Goal: Transaction & Acquisition: Purchase product/service

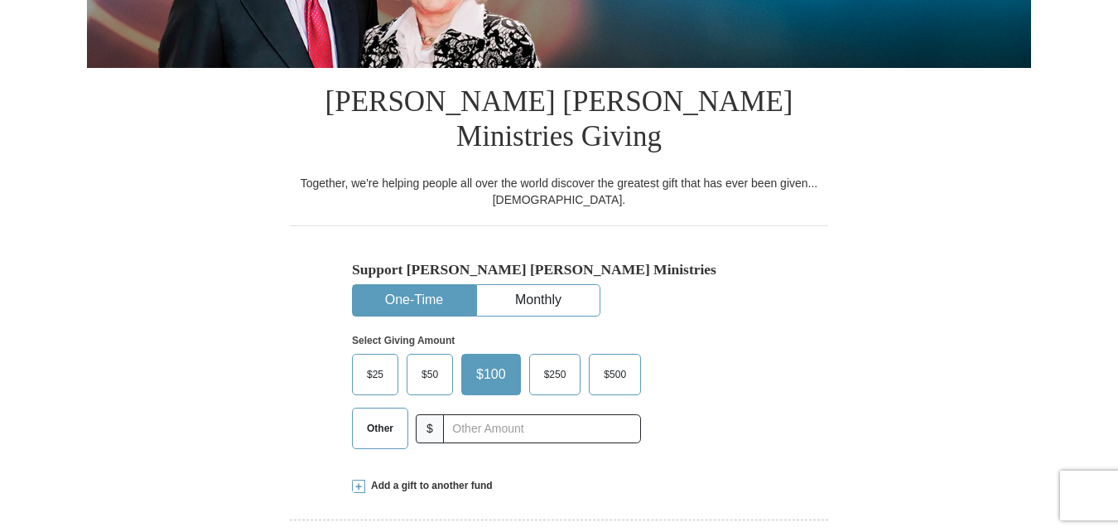
click at [382, 416] on span "Other" at bounding box center [380, 428] width 43 height 25
click at [0, 0] on input "Other" at bounding box center [0, 0] width 0 height 0
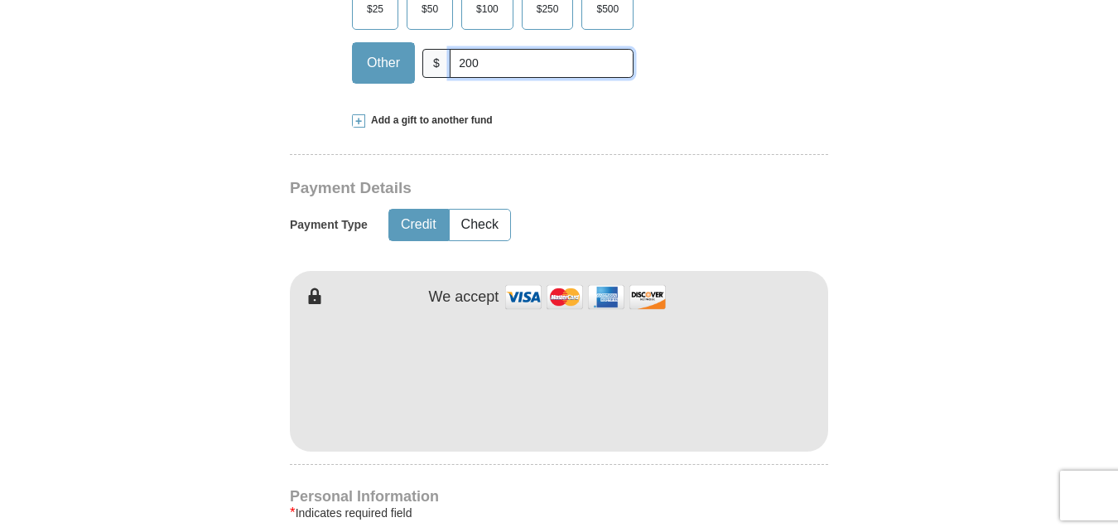
scroll to position [716, 0]
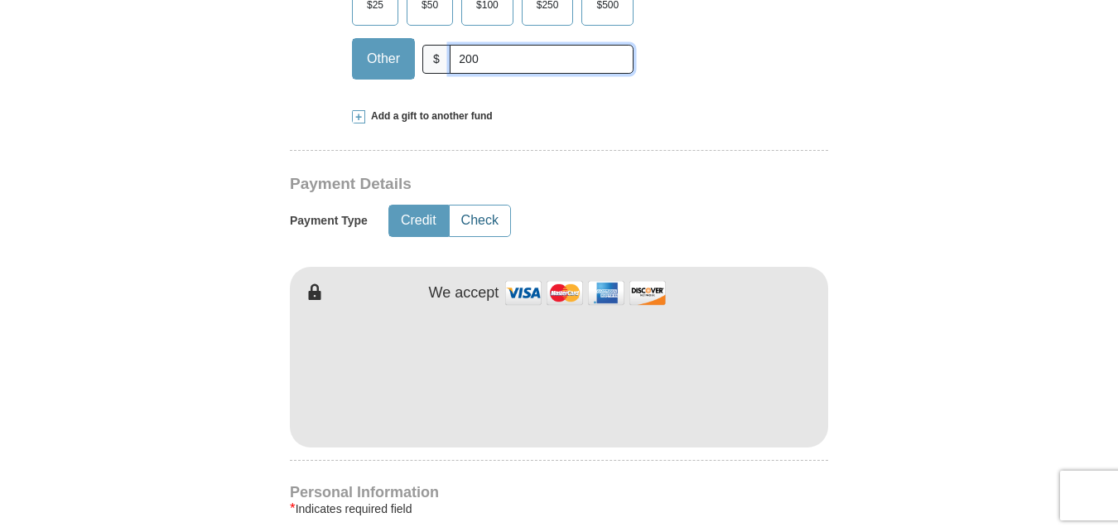
type input "200"
click at [483, 205] on button "Check" at bounding box center [480, 220] width 60 height 31
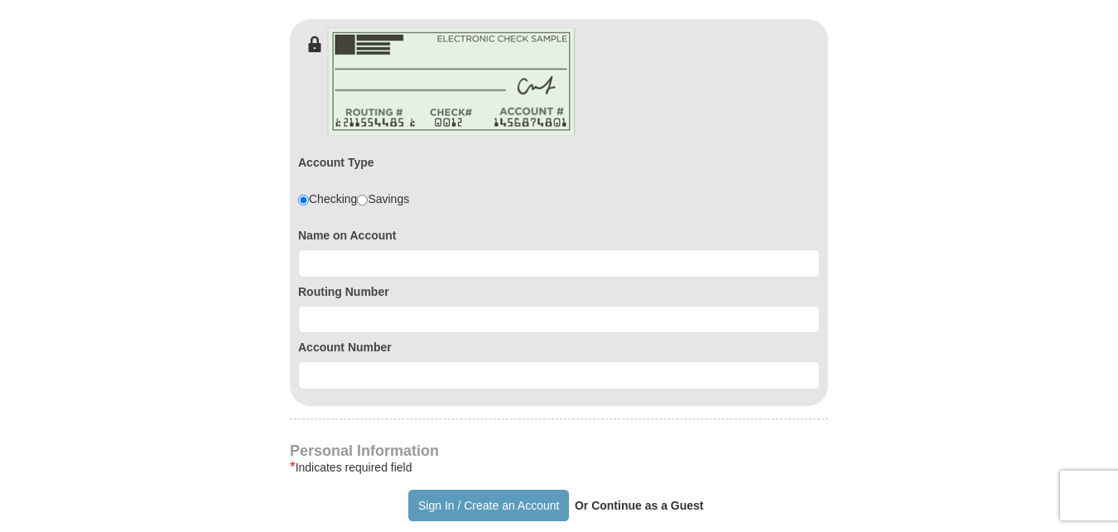
scroll to position [966, 0]
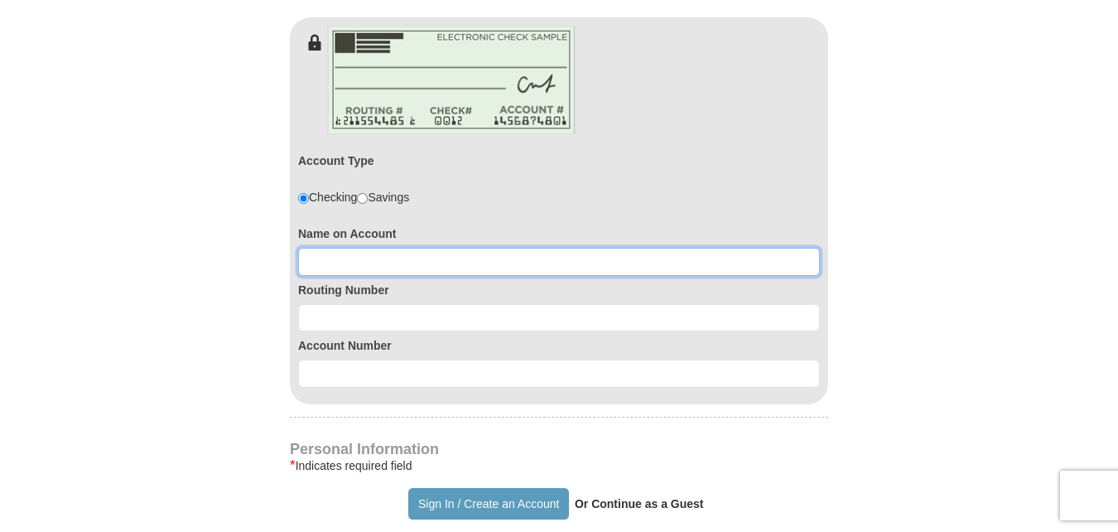
click at [317, 248] on input at bounding box center [559, 262] width 522 height 28
type input "[PERSON_NAME]"
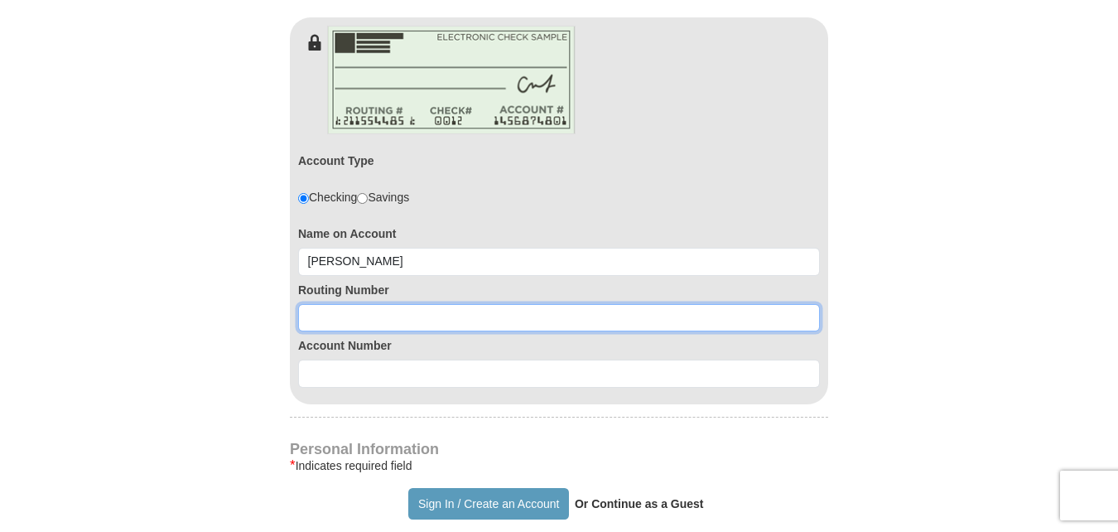
click at [327, 304] on input at bounding box center [559, 318] width 522 height 28
type input "091204763"
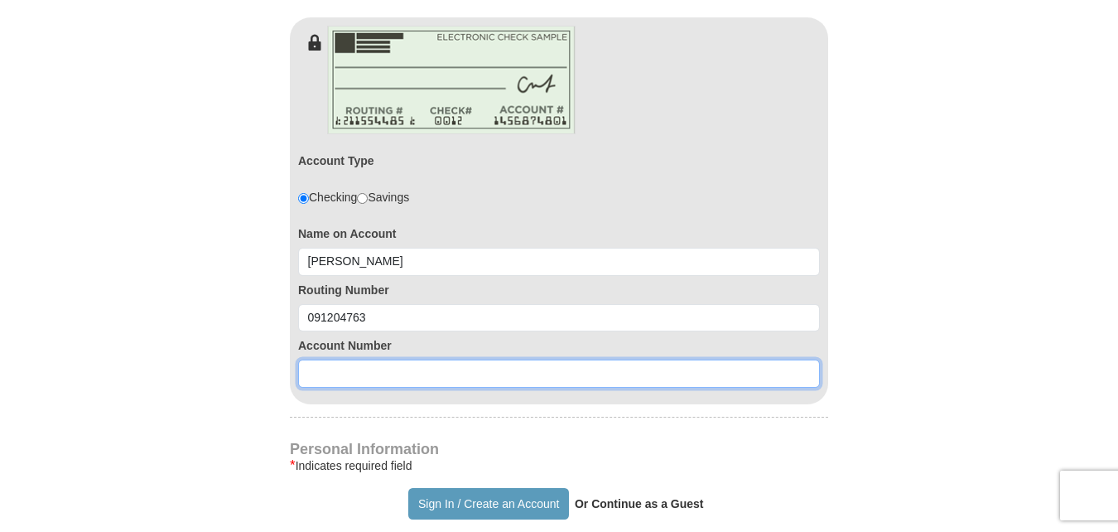
click at [327, 359] on input at bounding box center [559, 373] width 522 height 28
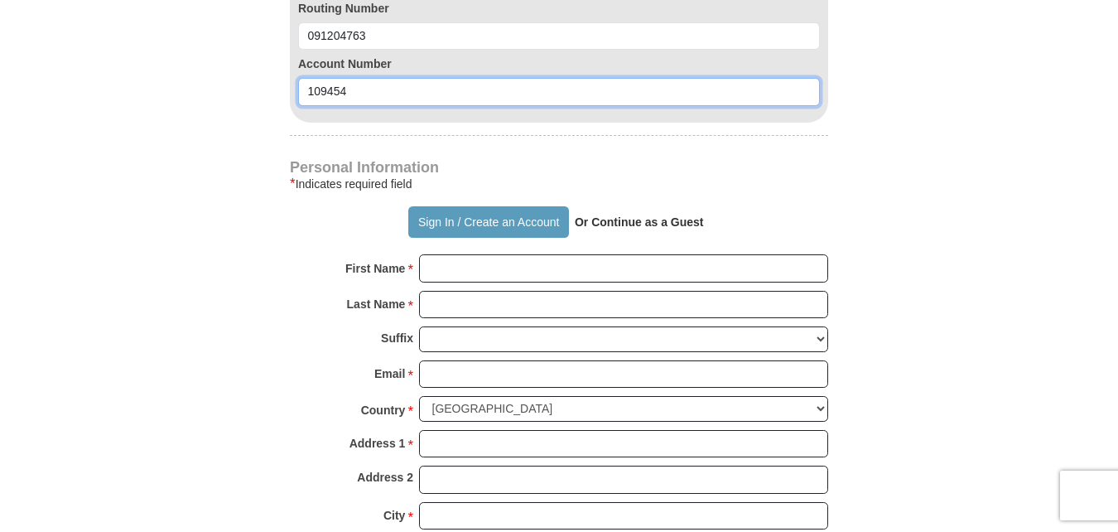
scroll to position [1257, 0]
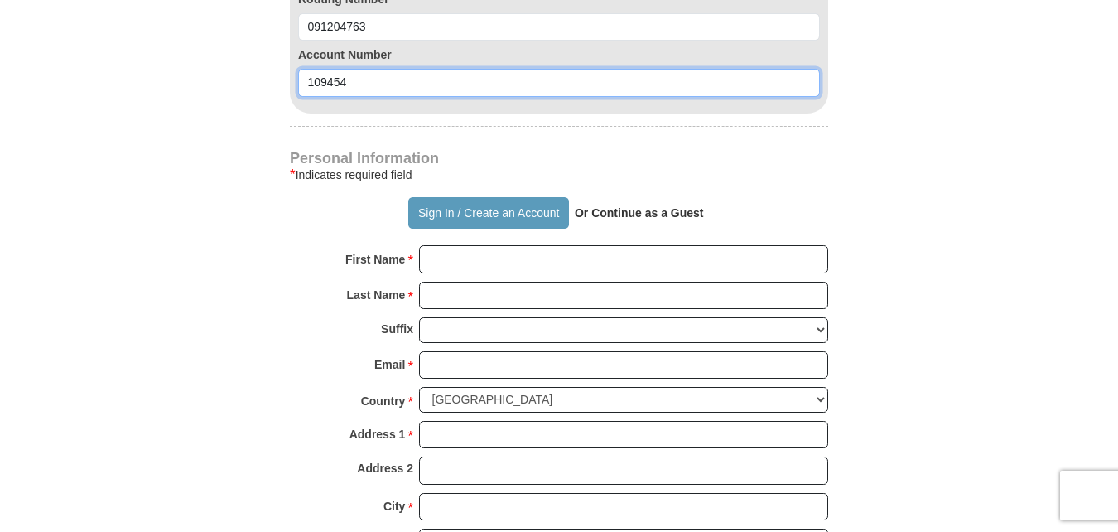
type input "109454"
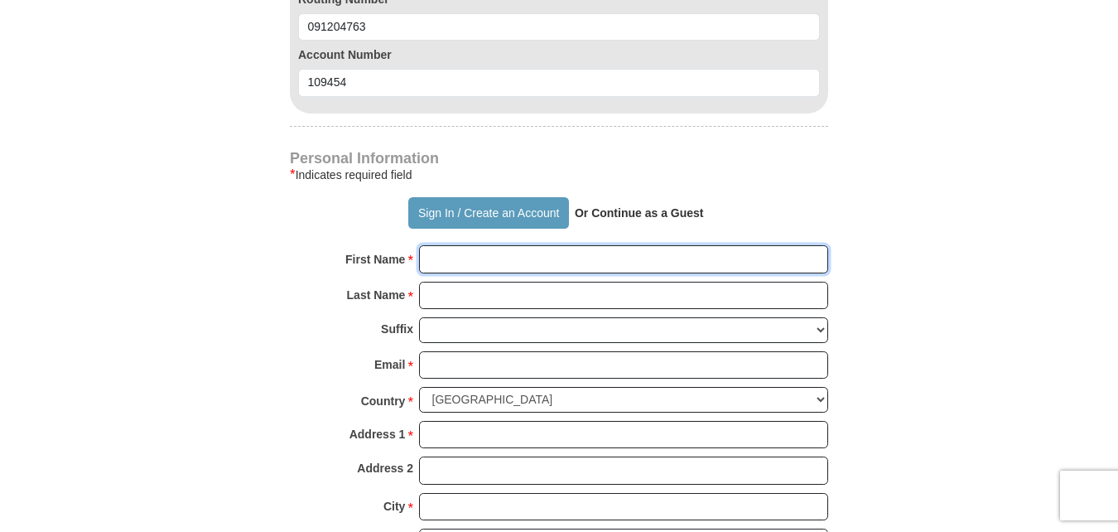
click at [446, 245] on input "First Name *" at bounding box center [623, 259] width 409 height 28
type input "[PERSON_NAME]"
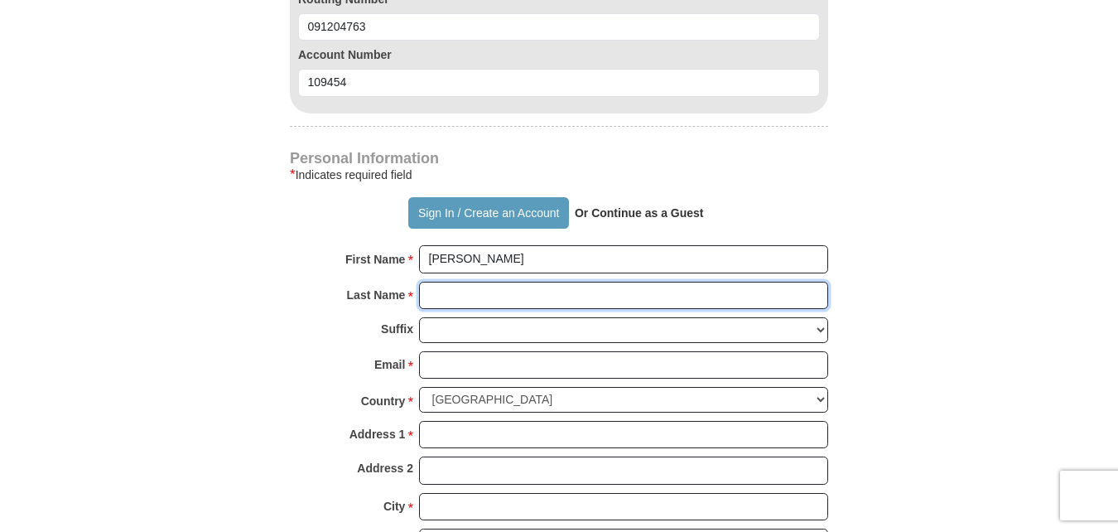
type input "Karst"
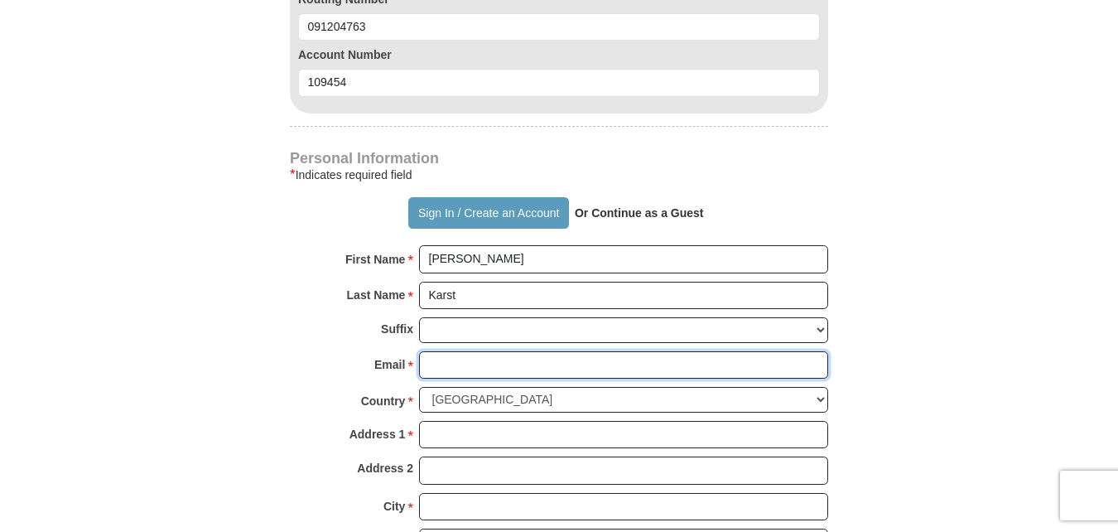
type input "[EMAIL_ADDRESS][PERSON_NAME][DOMAIN_NAME]"
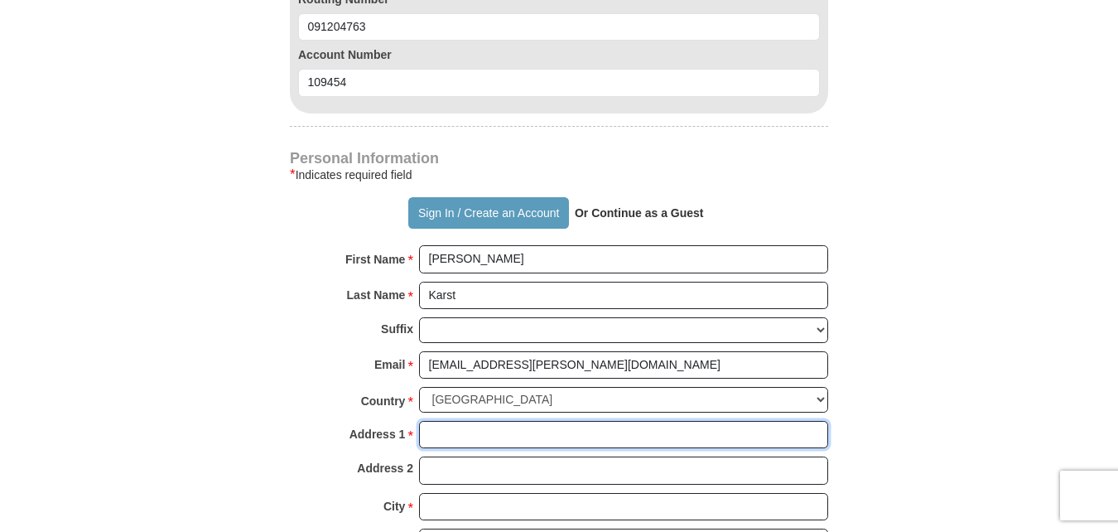
type input "[STREET_ADDRESS]"
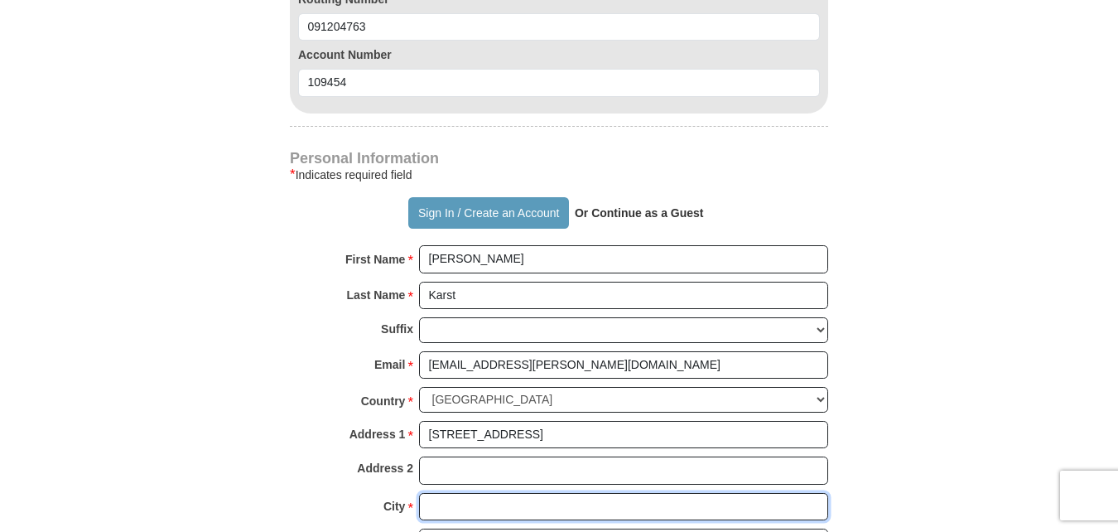
type input "[PERSON_NAME]"
select select "MN"
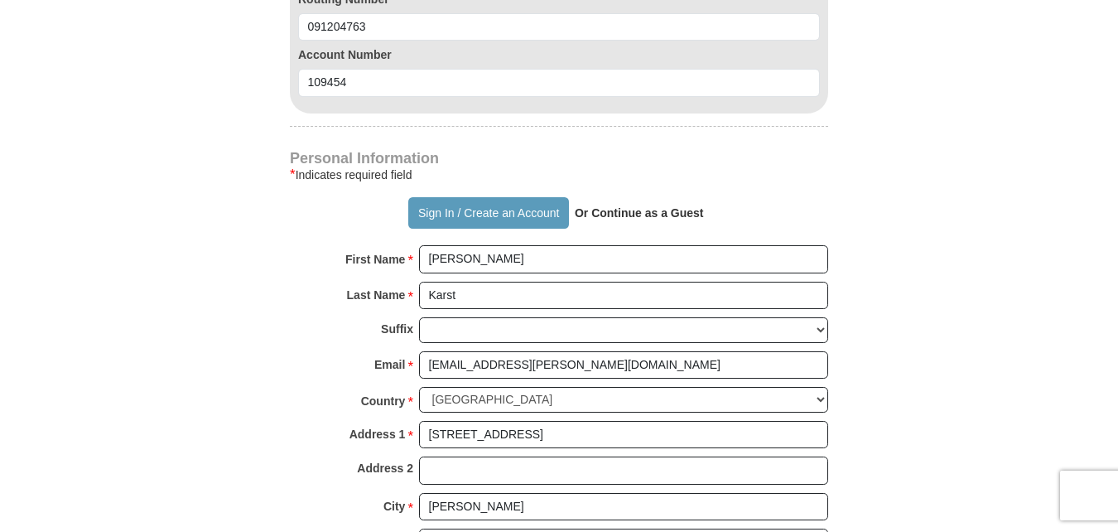
type input "56544"
type input "2188413405"
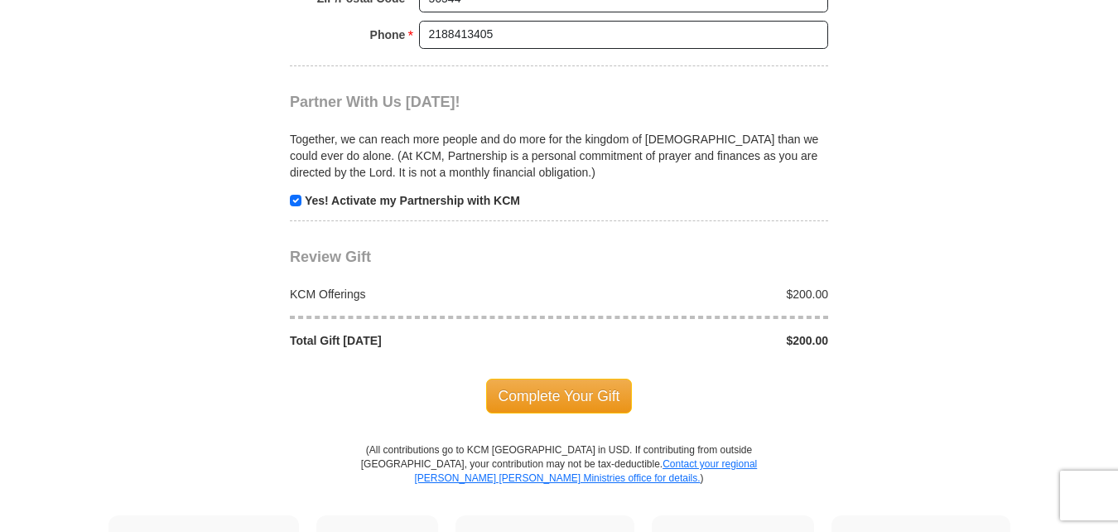
scroll to position [1836, 0]
click at [298, 193] on input "checkbox" at bounding box center [296, 199] width 12 height 12
checkbox input "false"
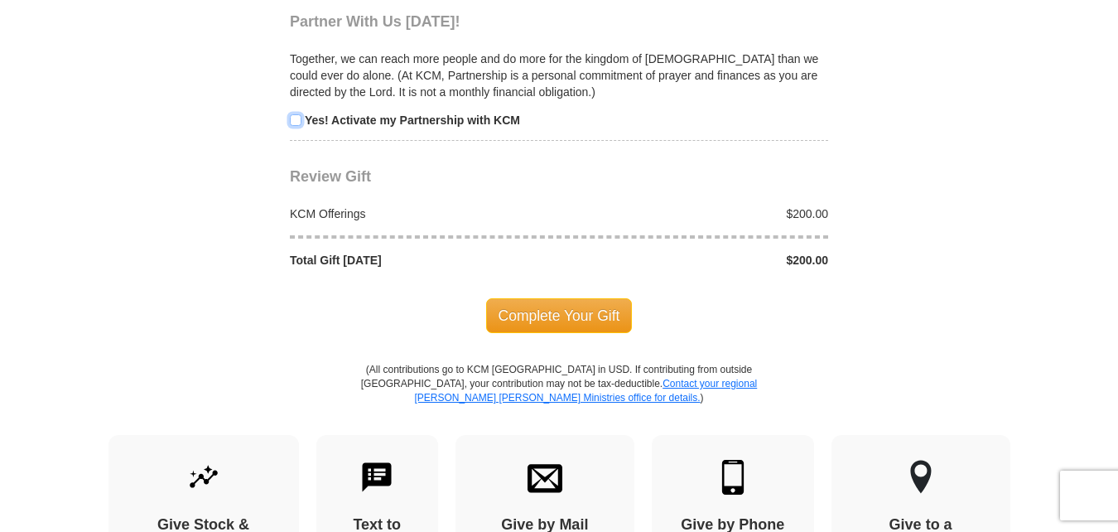
scroll to position [1925, 0]
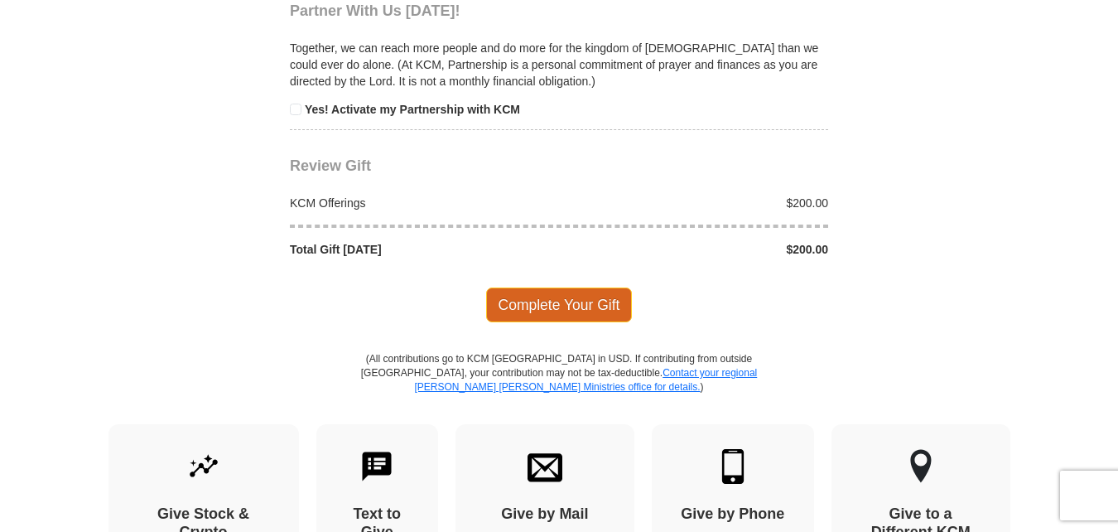
click at [544, 287] on span "Complete Your Gift" at bounding box center [559, 304] width 147 height 35
